Goal: Transaction & Acquisition: Purchase product/service

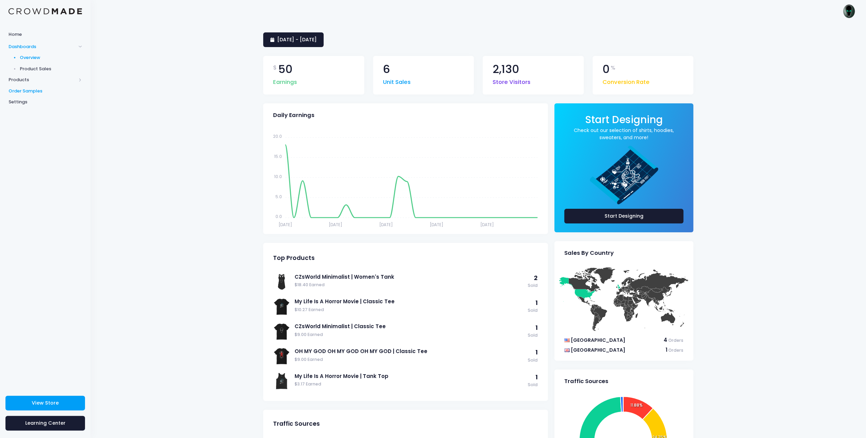
click at [24, 89] on span "Order Samples" at bounding box center [45, 91] width 73 height 7
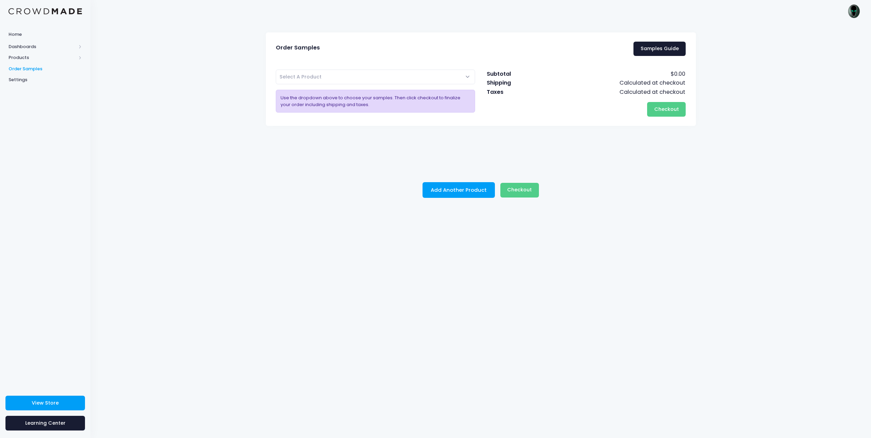
click at [344, 79] on span "Select A Product" at bounding box center [376, 77] width 200 height 15
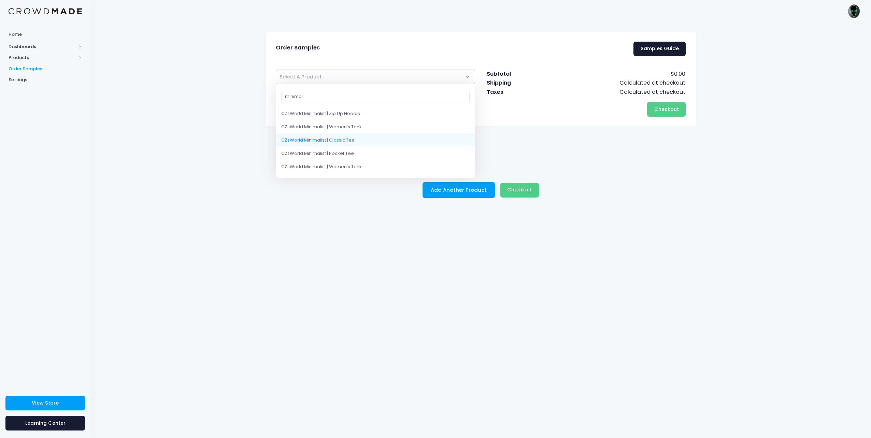
type input "minimal"
select select "9877102067986"
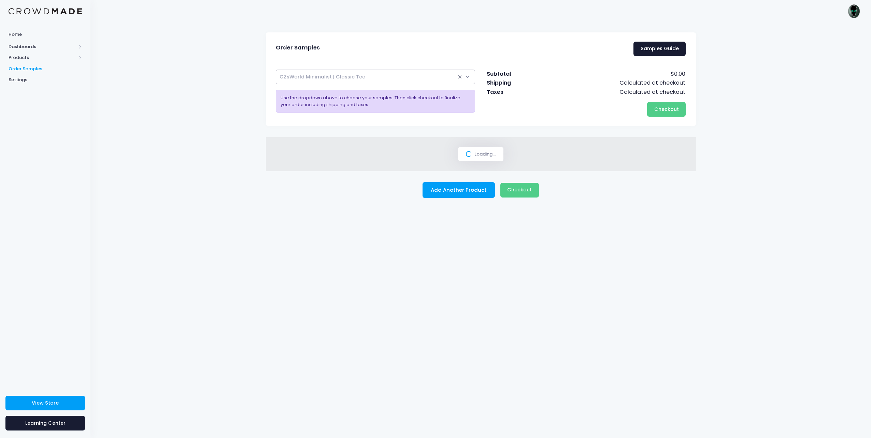
select select
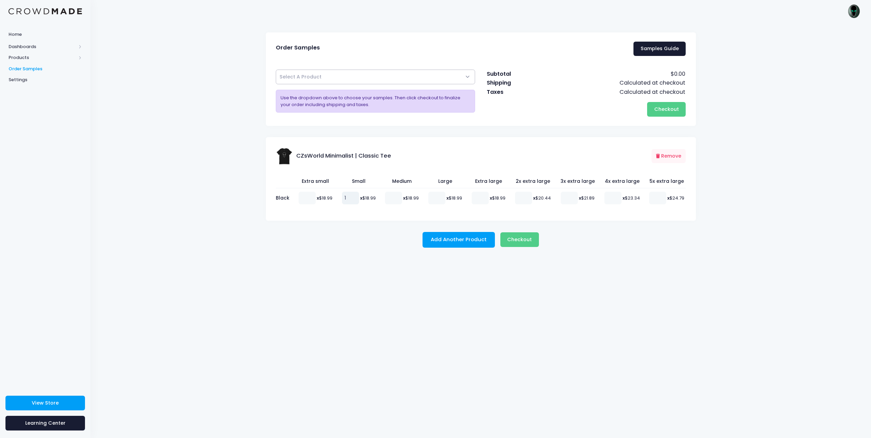
type input "1"
click at [354, 195] on input "1" at bounding box center [350, 198] width 17 height 12
click at [436, 238] on button "Add Another Product" at bounding box center [459, 240] width 72 height 16
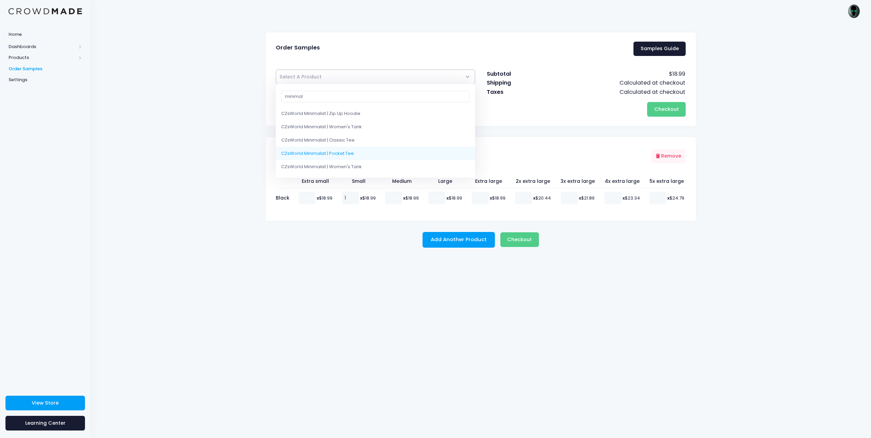
type input "minimal"
select select "9877092663570"
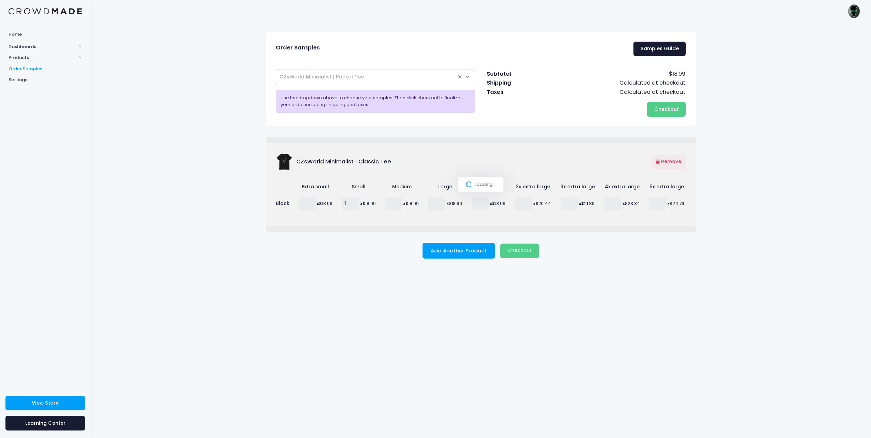
select select
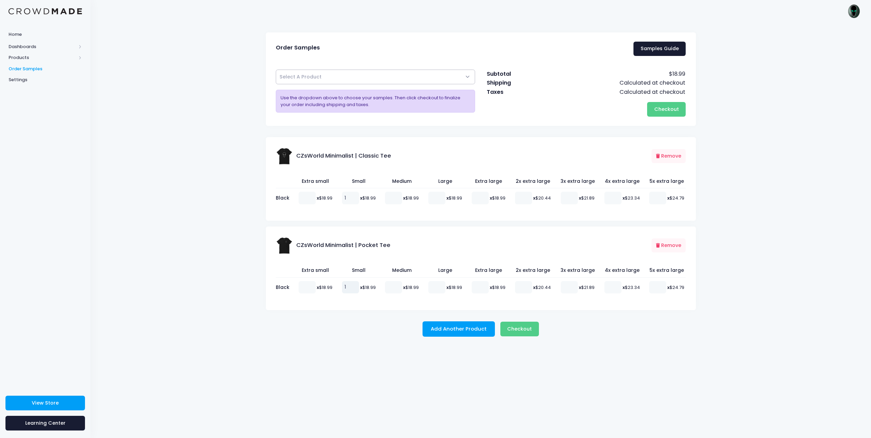
type input "1"
click at [352, 284] on input "1" at bounding box center [350, 287] width 17 height 12
click at [519, 330] on span "Checkout" at bounding box center [519, 329] width 25 height 7
